Goal: Task Accomplishment & Management: Complete application form

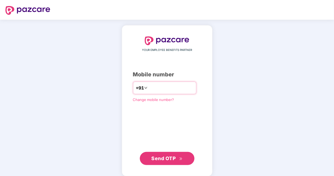
click at [149, 86] on input "**********" at bounding box center [171, 87] width 45 height 9
type input "**********"
click at [162, 113] on div "**********" at bounding box center [167, 100] width 68 height 129
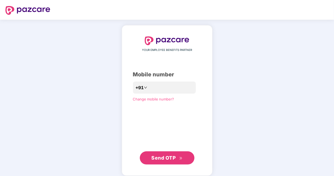
click at [171, 161] on span "Send OTP" at bounding box center [167, 158] width 31 height 8
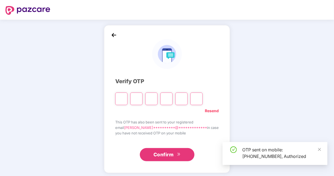
click at [128, 99] on input "Please enter verification code. Digit 1" at bounding box center [121, 98] width 12 height 13
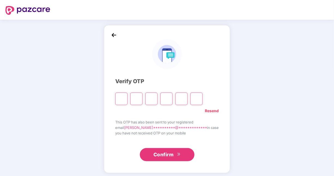
click at [237, 90] on div "**********" at bounding box center [167, 99] width 334 height 159
click at [128, 97] on input "Please enter verification code. Digit 1" at bounding box center [121, 98] width 12 height 13
type input "*"
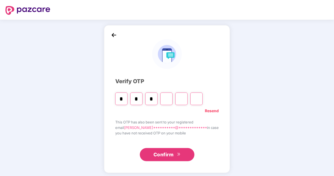
type input "*"
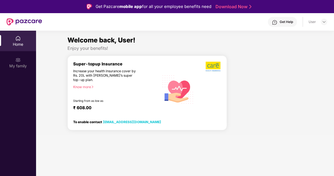
click at [80, 87] on div "Know more" at bounding box center [114, 87] width 83 height 4
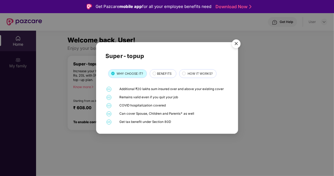
click at [172, 72] on div "BENEFITS" at bounding box center [164, 74] width 19 height 6
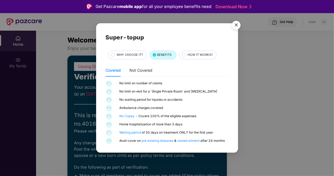
click at [195, 51] on div "HOW IT WORKS?" at bounding box center [197, 55] width 37 height 9
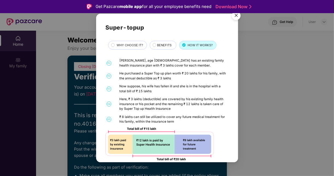
click at [237, 18] on img "Close" at bounding box center [236, 16] width 15 height 15
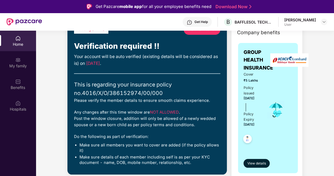
scroll to position [25, 0]
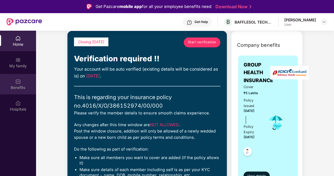
click at [22, 88] on div "Benefits" at bounding box center [18, 87] width 36 height 5
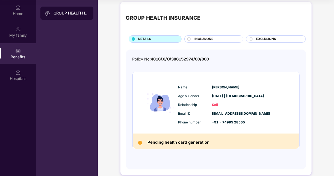
scroll to position [3, 0]
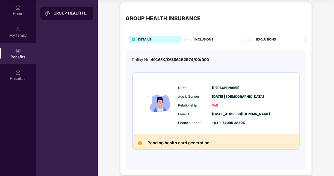
click at [139, 143] on img at bounding box center [140, 143] width 4 height 4
click at [226, 39] on div "INCLUSIONS" at bounding box center [216, 40] width 49 height 6
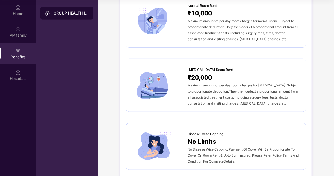
scroll to position [0, 0]
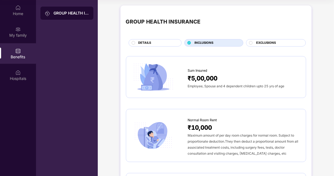
click at [269, 42] on span "EXCLUSIONS" at bounding box center [267, 42] width 20 height 5
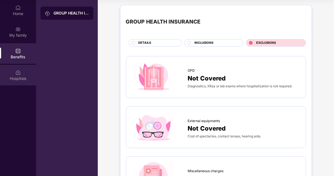
click at [23, 73] on div "Hospitals" at bounding box center [18, 75] width 36 height 21
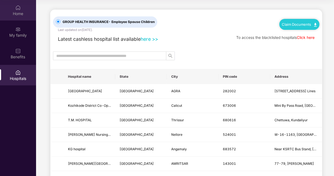
click at [13, 3] on div "Home" at bounding box center [18, 10] width 36 height 21
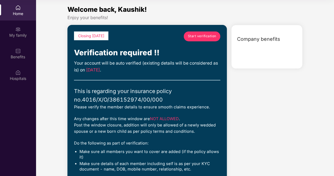
click at [203, 39] on link "Start verification" at bounding box center [202, 36] width 37 height 10
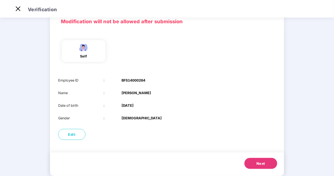
scroll to position [28, 0]
click at [261, 164] on span "Next" at bounding box center [261, 163] width 9 height 5
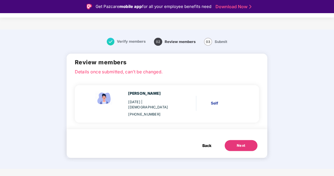
scroll to position [13, 0]
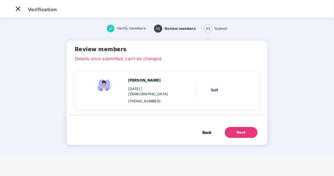
click at [112, 30] on img at bounding box center [111, 29] width 8 height 8
click at [209, 127] on button "Back" at bounding box center [207, 132] width 20 height 11
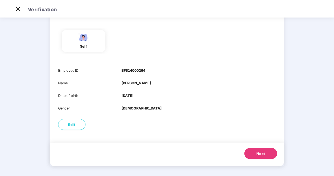
scroll to position [39, 0]
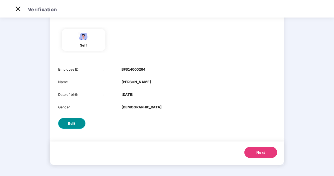
click at [60, 124] on button "Edit" at bounding box center [71, 123] width 27 height 11
select select "****"
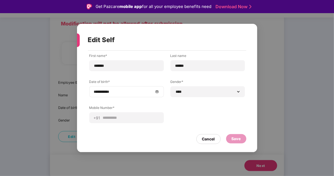
scroll to position [13, 0]
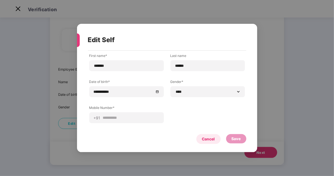
click at [214, 139] on div "Cancel" at bounding box center [208, 139] width 13 height 6
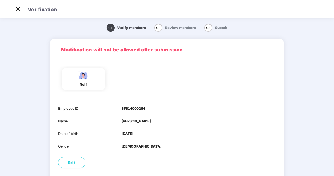
scroll to position [39, 0]
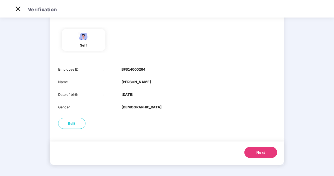
click at [258, 156] on button "Next" at bounding box center [261, 152] width 33 height 11
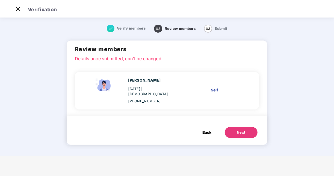
scroll to position [0, 0]
click at [249, 131] on button "Next" at bounding box center [241, 132] width 33 height 11
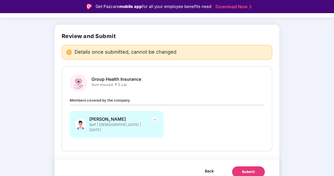
scroll to position [13, 0]
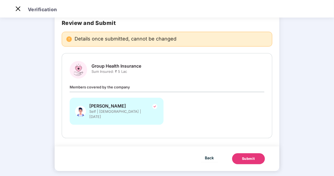
click at [242, 156] on div "Submit" at bounding box center [248, 158] width 13 height 5
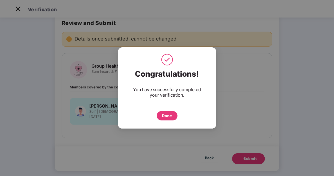
click at [167, 117] on div "Done" at bounding box center [167, 116] width 10 height 6
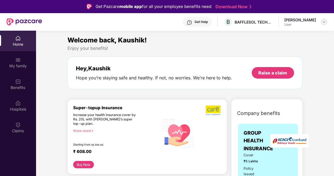
click at [323, 21] on img at bounding box center [324, 22] width 4 height 4
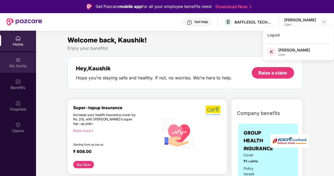
click at [22, 64] on div "My family" at bounding box center [18, 65] width 36 height 5
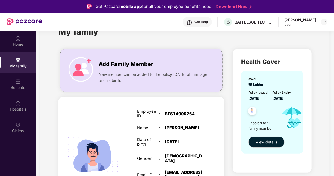
scroll to position [20, 0]
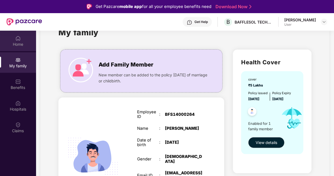
click at [18, 44] on div "Home" at bounding box center [18, 44] width 36 height 5
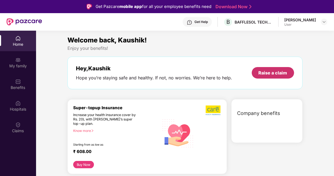
click at [257, 72] on div "Raise a claim" at bounding box center [273, 72] width 42 height 11
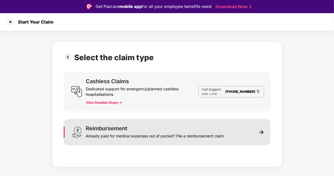
click at [211, 135] on div "Already paid for medical expenses out of pocket? File a reimbursement claim." at bounding box center [155, 135] width 139 height 8
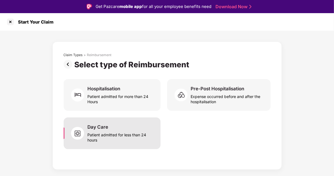
click at [126, 137] on div "Patient admitted for less than 24 hours" at bounding box center [121, 136] width 66 height 13
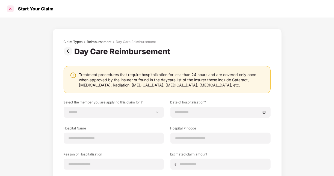
click at [12, 8] on div at bounding box center [10, 8] width 9 height 9
